Goal: Task Accomplishment & Management: Manage account settings

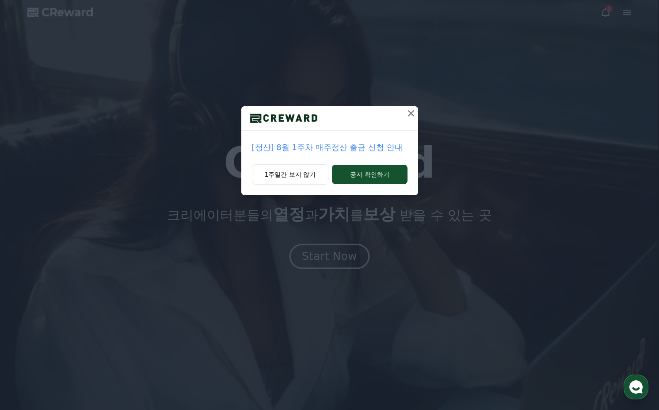
click at [320, 260] on div "[정산] 8월 1주차 매주정산 출금 신청 안내 1주일간 보지 않기 공지 확인하기" at bounding box center [329, 205] width 659 height 410
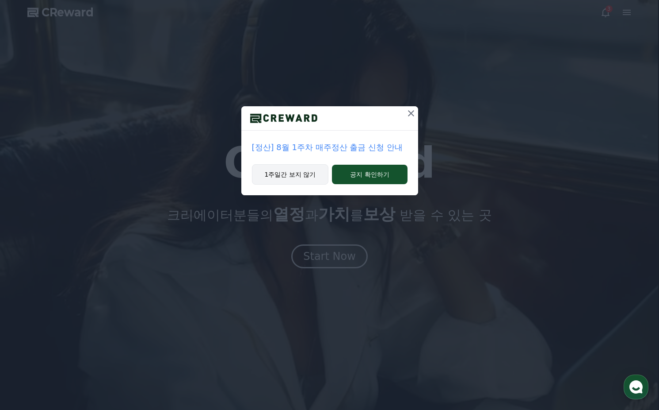
click at [303, 179] on button "1주일간 보지 않기" at bounding box center [290, 174] width 77 height 20
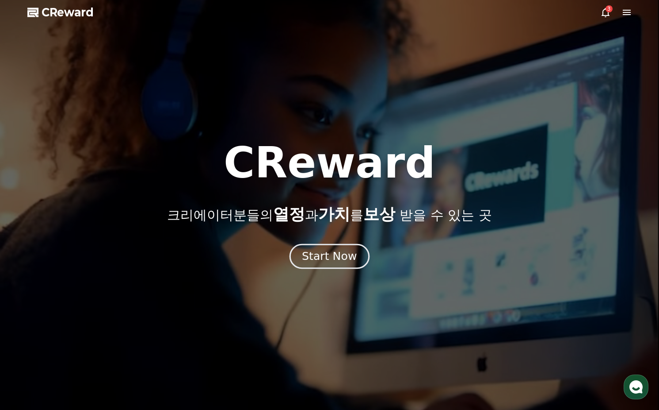
click at [333, 260] on div "Start Now" at bounding box center [329, 256] width 55 height 15
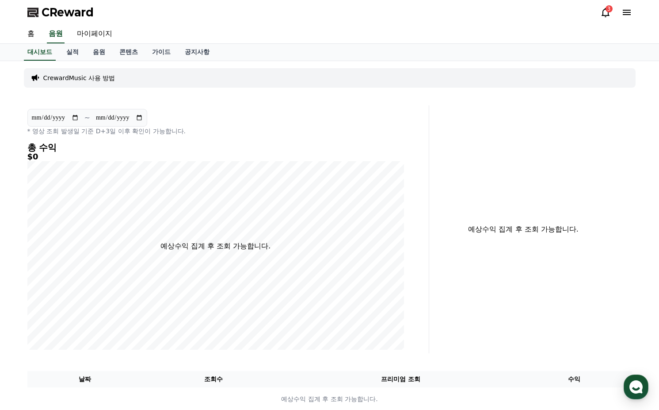
click at [630, 15] on icon at bounding box center [627, 12] width 8 height 5
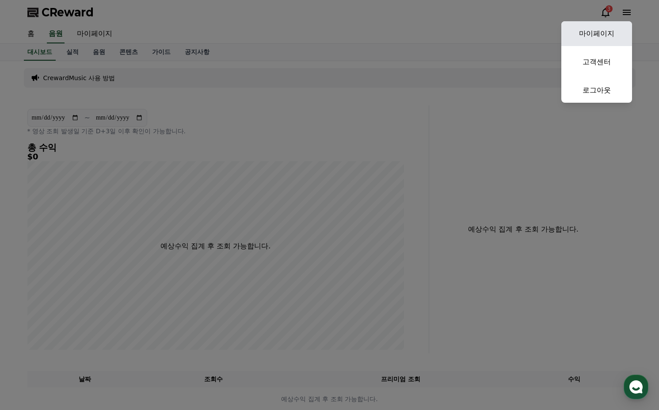
click at [611, 32] on link "마이페이지" at bounding box center [597, 33] width 71 height 25
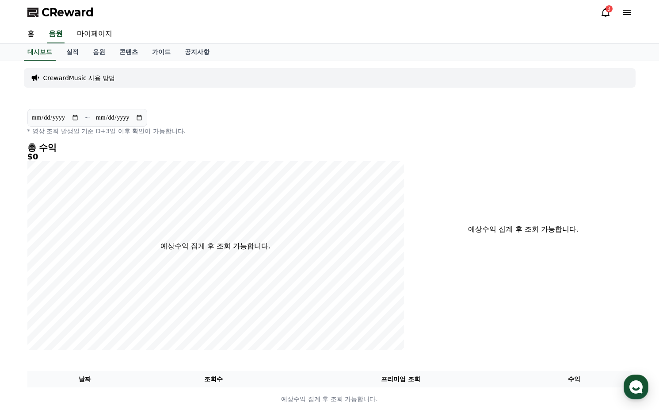
select select "**********"
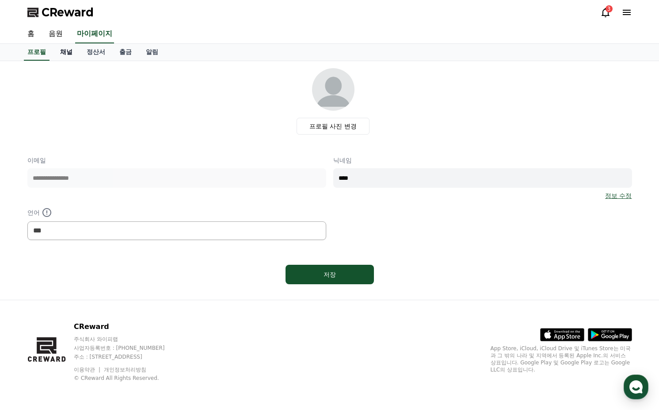
click at [71, 51] on link "채널" at bounding box center [66, 52] width 27 height 17
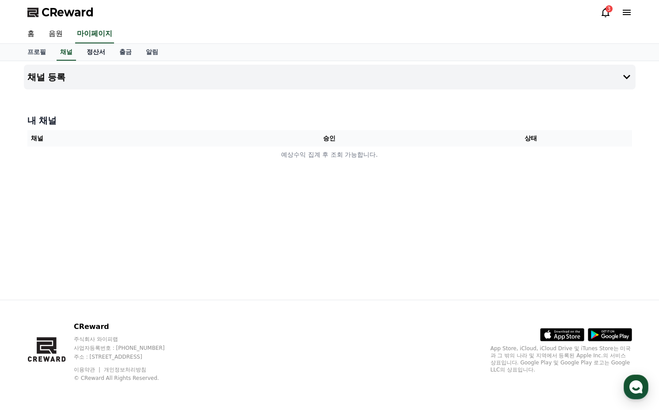
click at [95, 54] on link "정산서" at bounding box center [96, 52] width 33 height 17
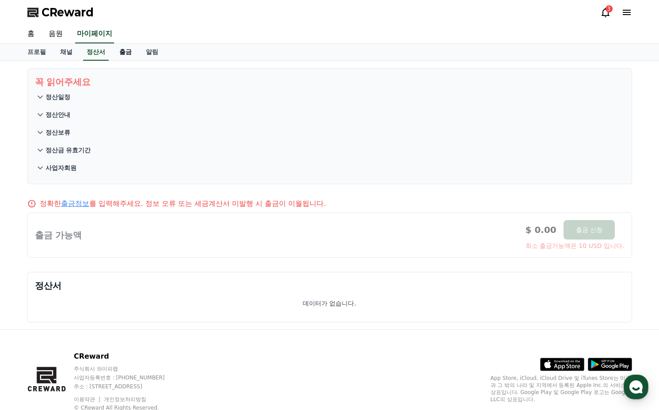
click at [123, 52] on link "출금" at bounding box center [125, 52] width 27 height 17
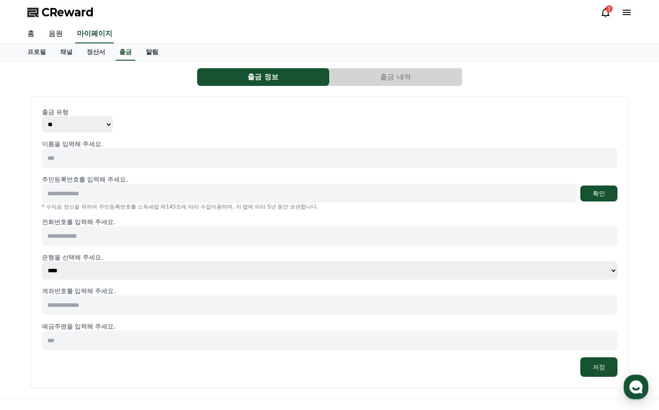
click at [156, 55] on link "알림" at bounding box center [152, 52] width 27 height 17
